Goal: Complete application form

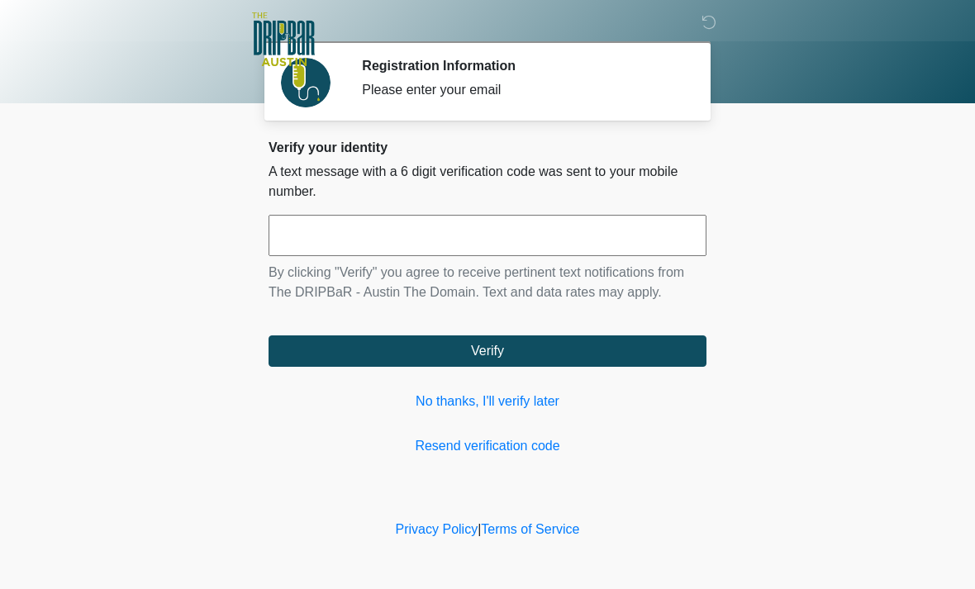
click at [522, 393] on link "No thanks, I'll verify later" at bounding box center [488, 402] width 438 height 20
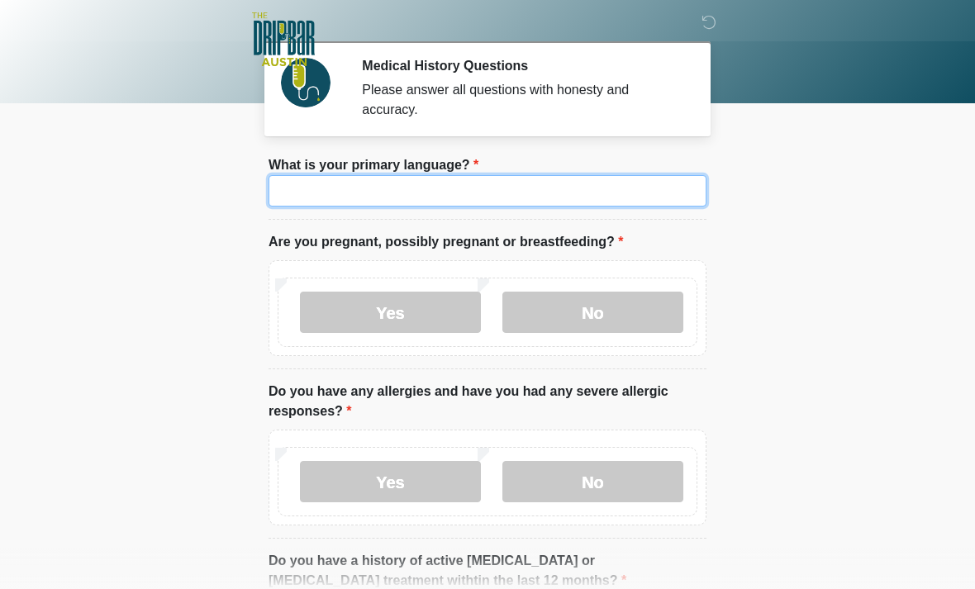
click at [435, 195] on input "What is your primary language?" at bounding box center [488, 190] width 438 height 31
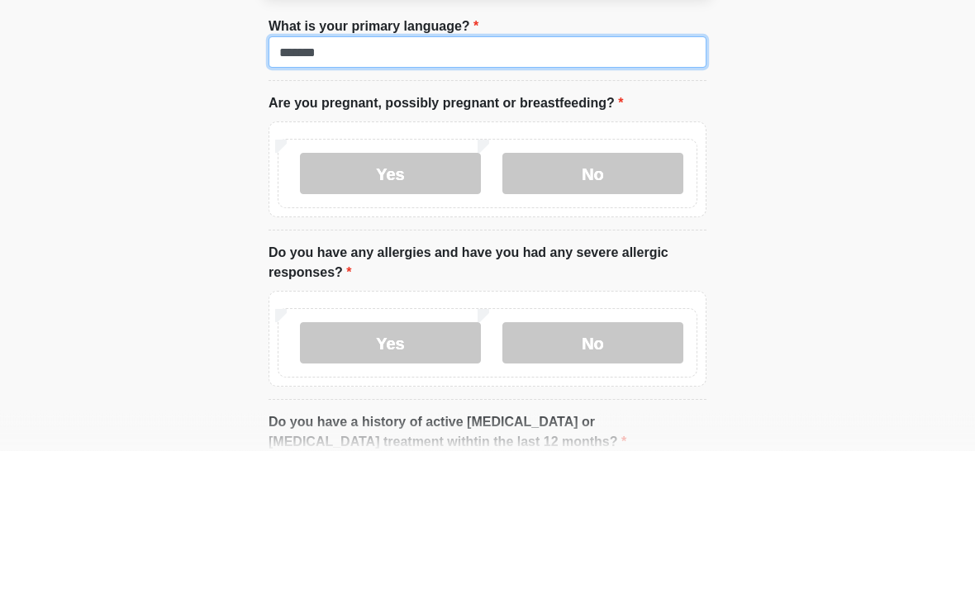
type input "*******"
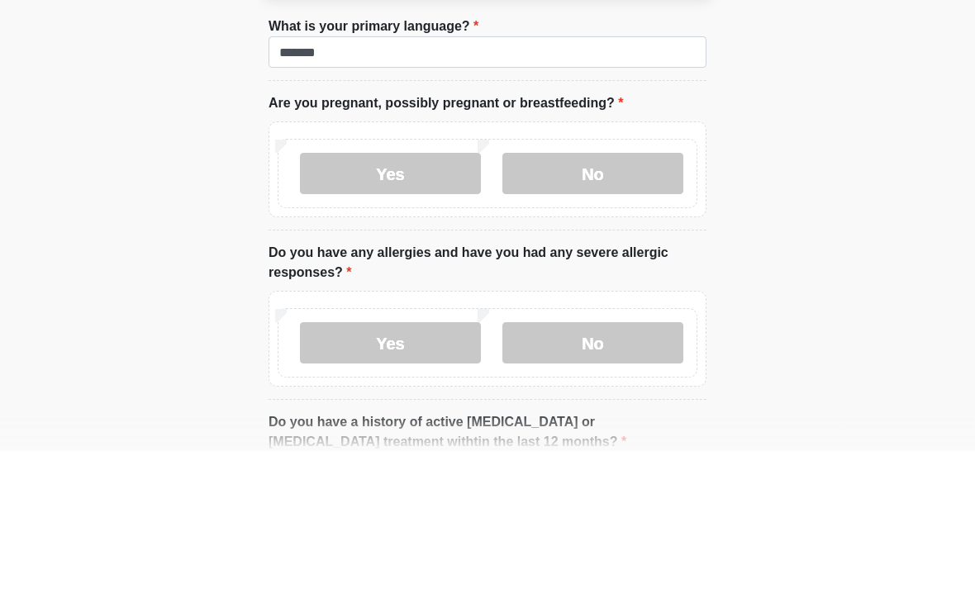
click at [577, 292] on label "No" at bounding box center [592, 312] width 181 height 41
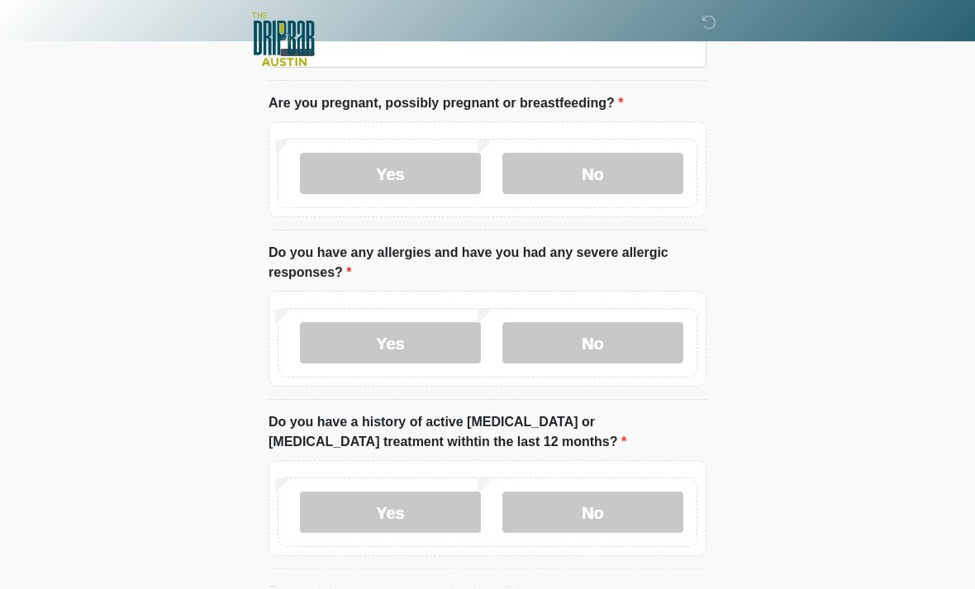
click at [413, 332] on label "Yes" at bounding box center [390, 342] width 181 height 41
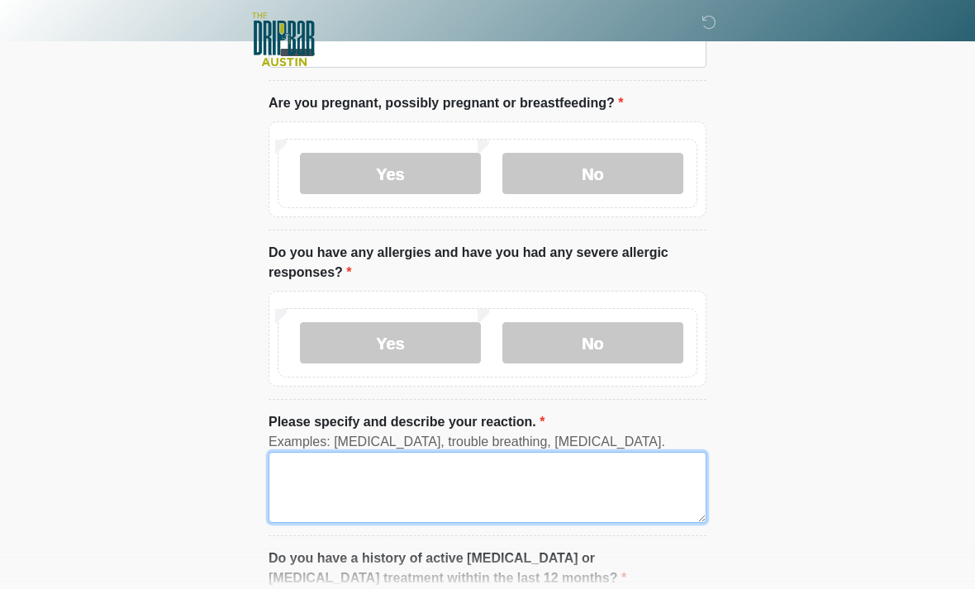
click at [500, 475] on textarea "Please specify and describe your reaction." at bounding box center [488, 487] width 438 height 71
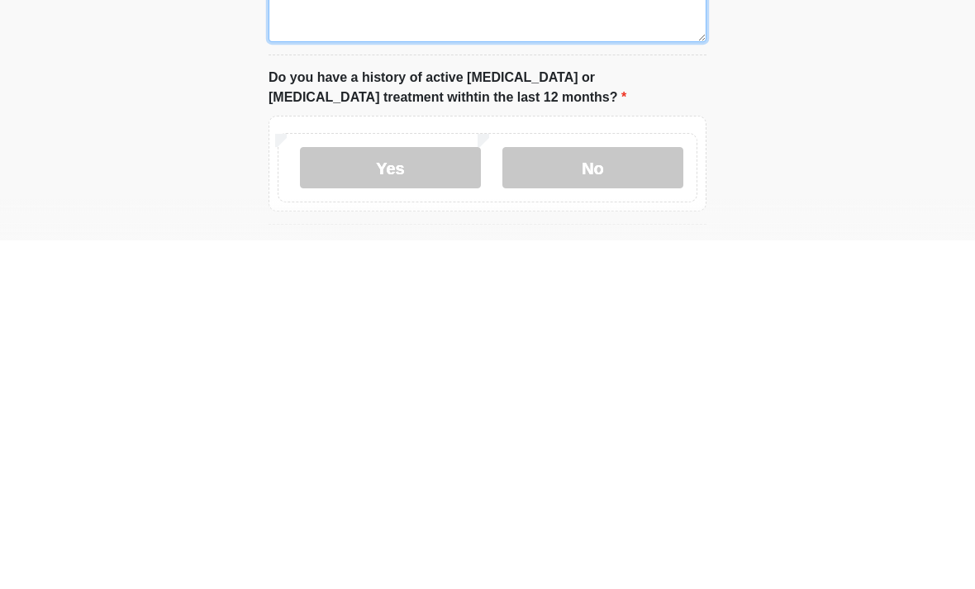
scroll to position [273, 0]
type textarea "**********"
click at [610, 494] on label "No" at bounding box center [592, 514] width 181 height 41
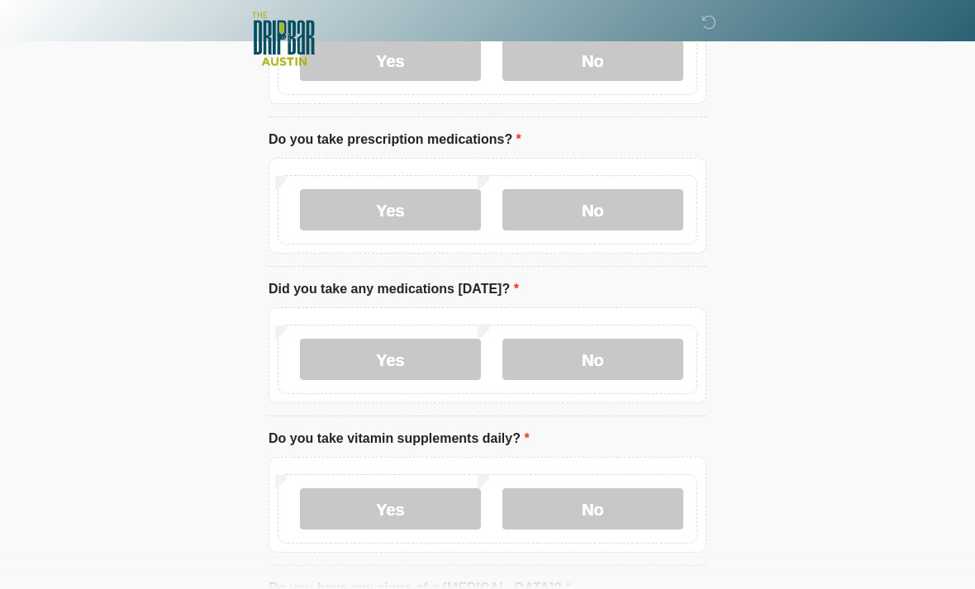
scroll to position [725, 0]
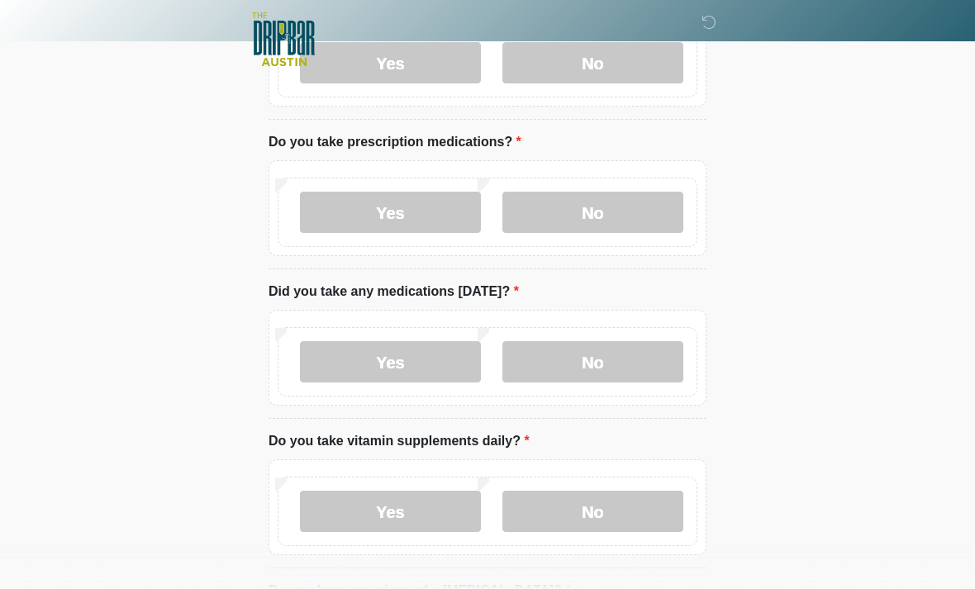
click at [404, 212] on label "Yes" at bounding box center [390, 212] width 181 height 41
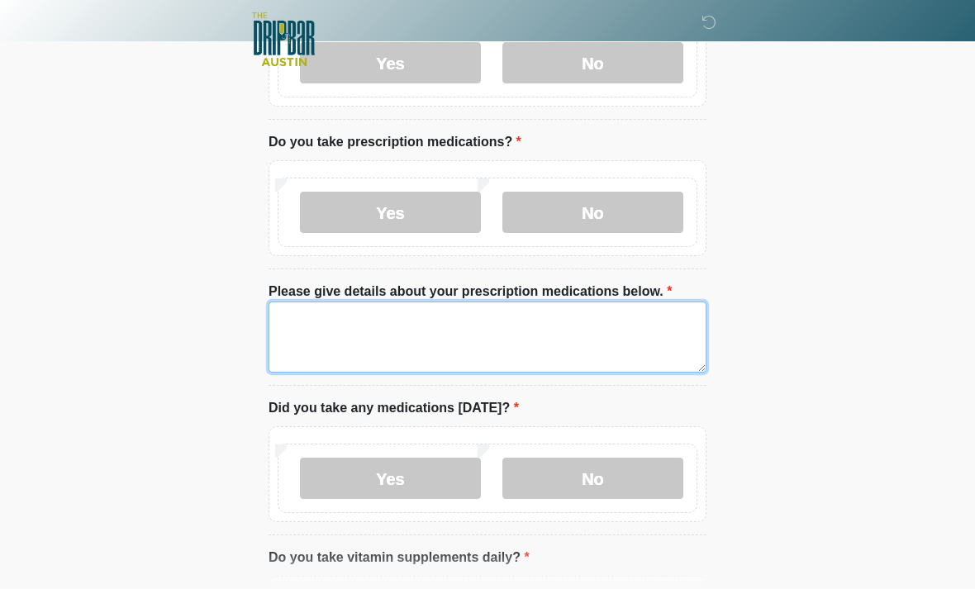
click at [321, 336] on textarea "Please give details about your prescription medications below." at bounding box center [488, 337] width 438 height 71
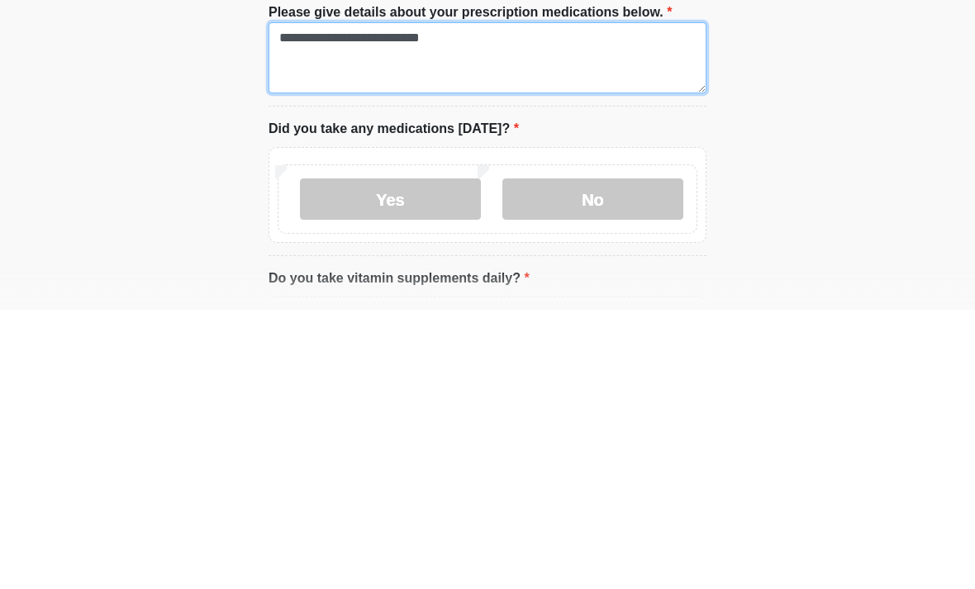
type textarea "**********"
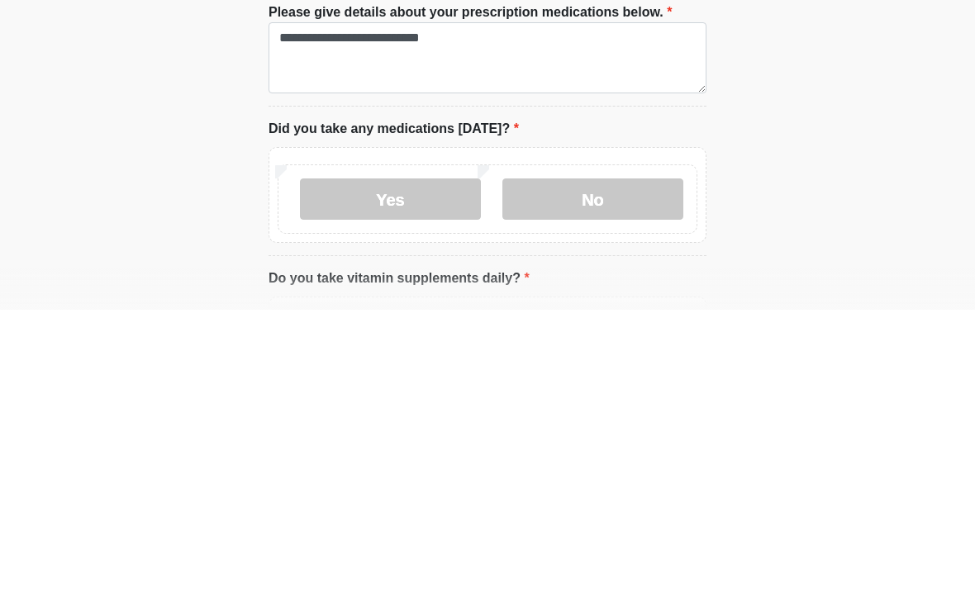
click at [382, 458] on label "Yes" at bounding box center [390, 478] width 181 height 41
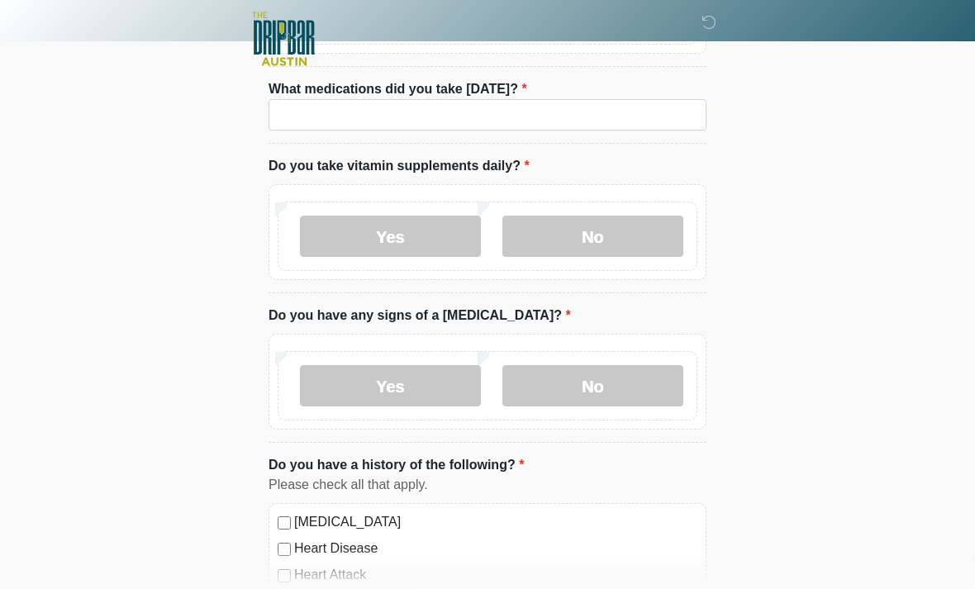
scroll to position [1193, 0]
click at [621, 229] on label "No" at bounding box center [592, 237] width 181 height 41
click at [581, 399] on label "No" at bounding box center [592, 386] width 181 height 41
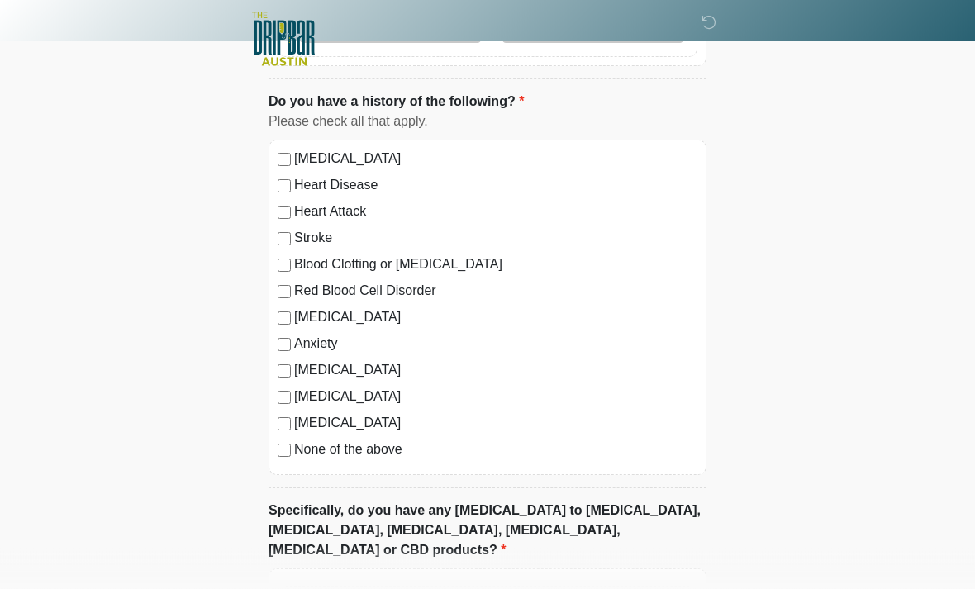
scroll to position [1702, 0]
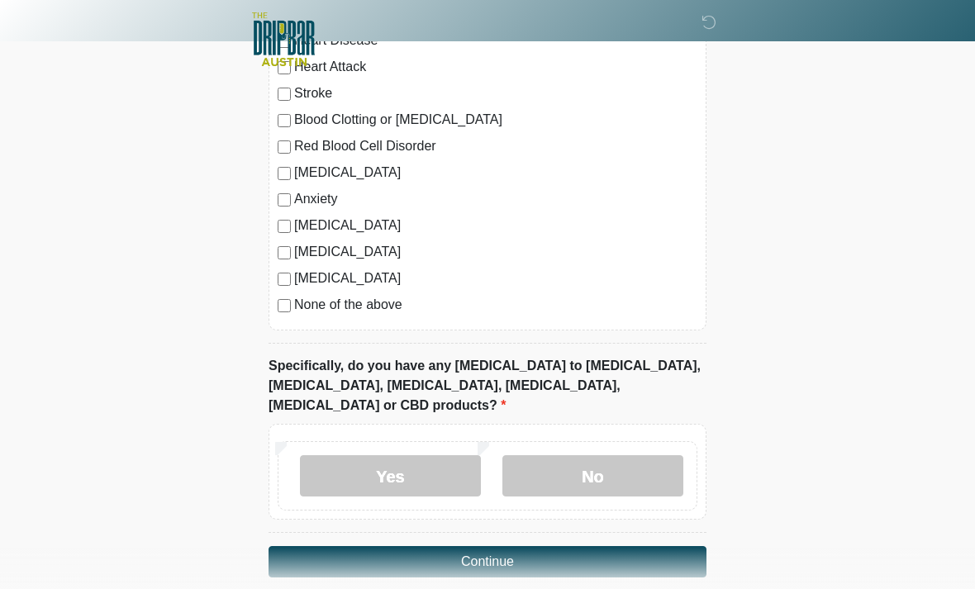
click at [594, 455] on label "No" at bounding box center [592, 475] width 181 height 41
click at [536, 546] on button "Continue" at bounding box center [488, 561] width 438 height 31
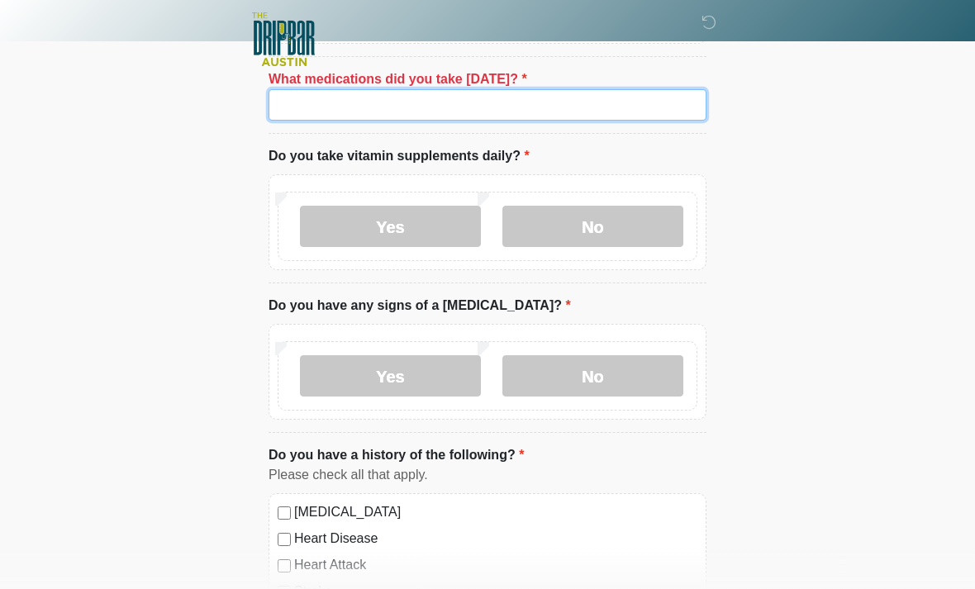
click at [336, 102] on input "What medications did you take [DATE]?" at bounding box center [488, 104] width 438 height 31
type input "****"
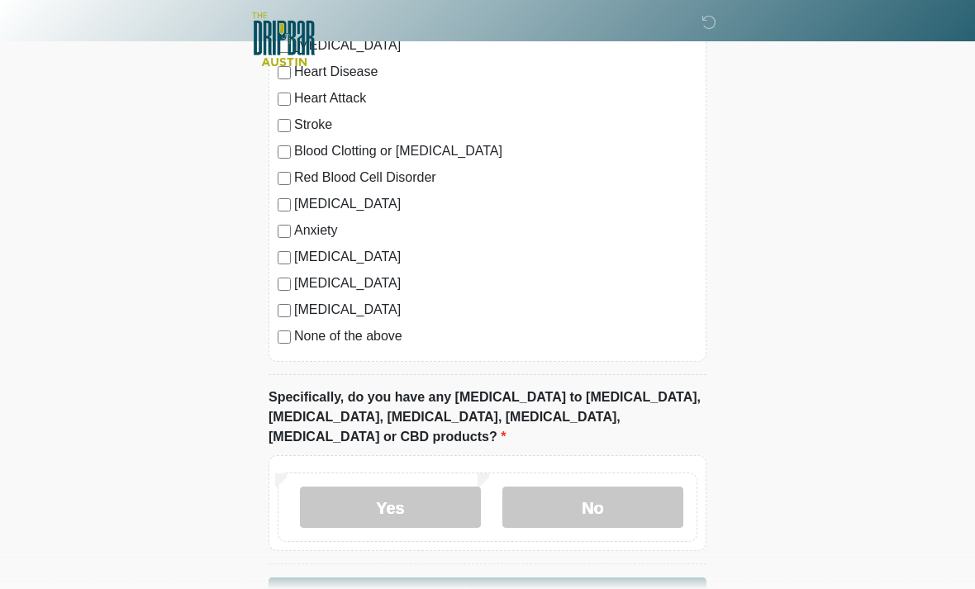
scroll to position [1702, 0]
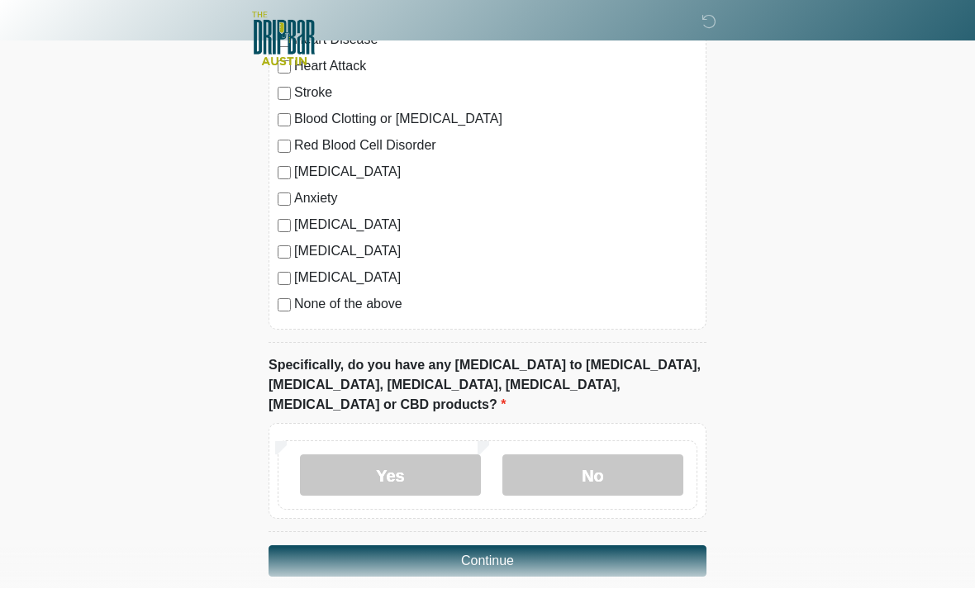
click at [513, 546] on button "Continue" at bounding box center [488, 561] width 438 height 31
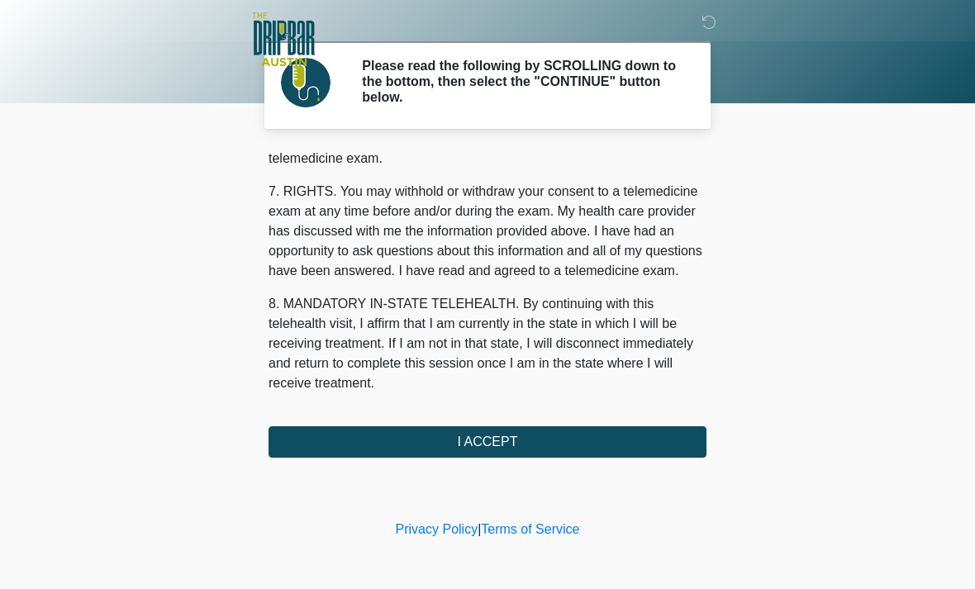
scroll to position [720, 0]
click at [517, 439] on button "I ACCEPT" at bounding box center [488, 441] width 438 height 31
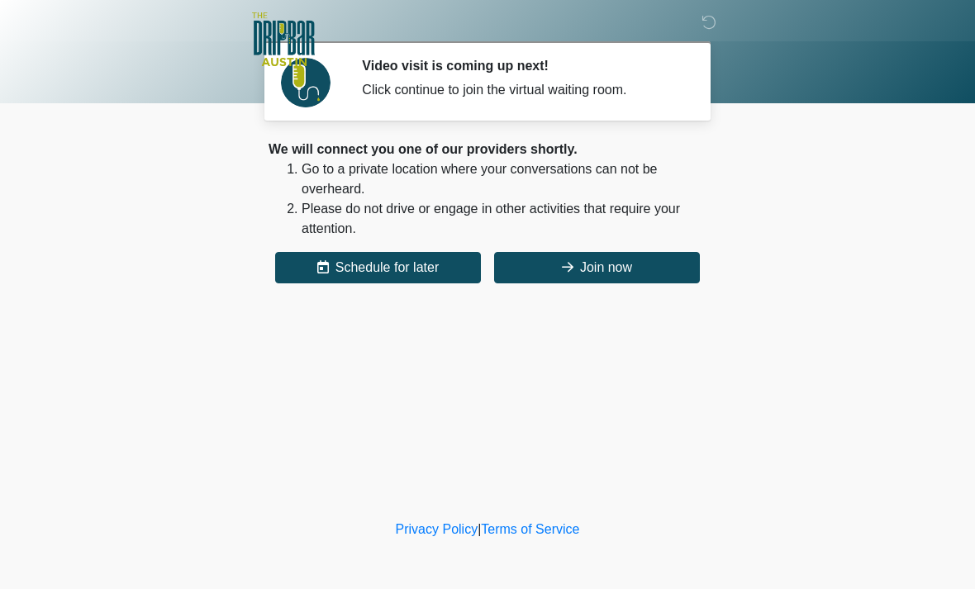
click at [604, 269] on button "Join now" at bounding box center [597, 267] width 206 height 31
